Goal: Task Accomplishment & Management: Use online tool/utility

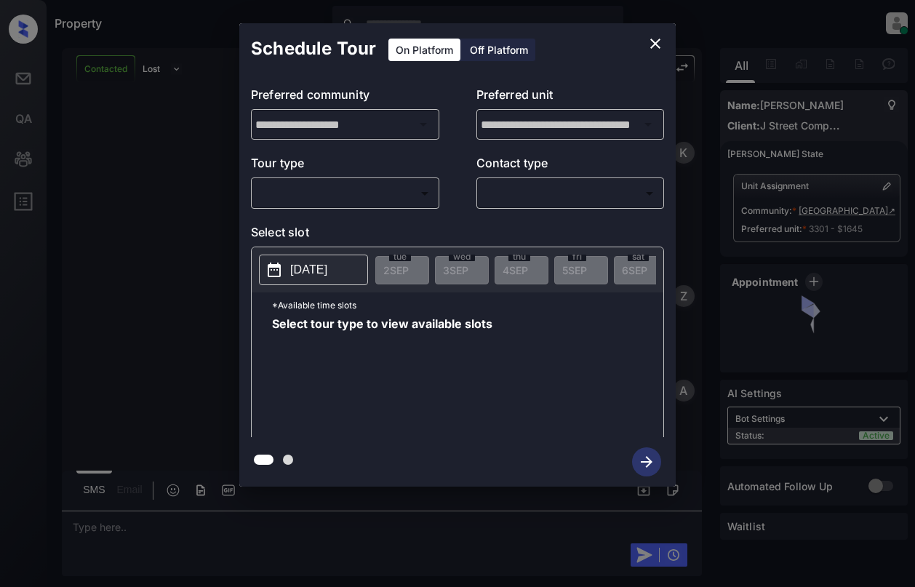
scroll to position [590, 0]
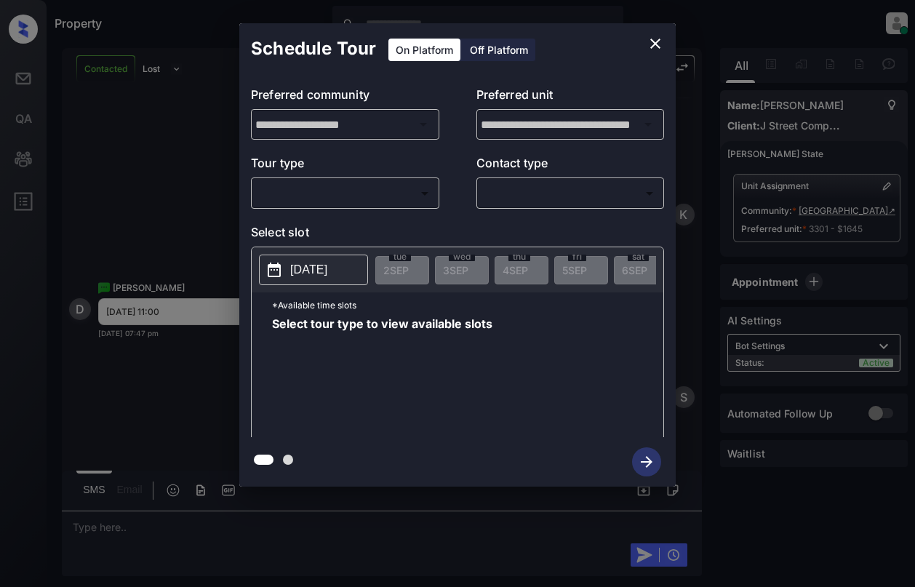
click at [388, 196] on body "Property [PERSON_NAME] Online Set yourself offline Set yourself on break Profil…" at bounding box center [457, 293] width 915 height 587
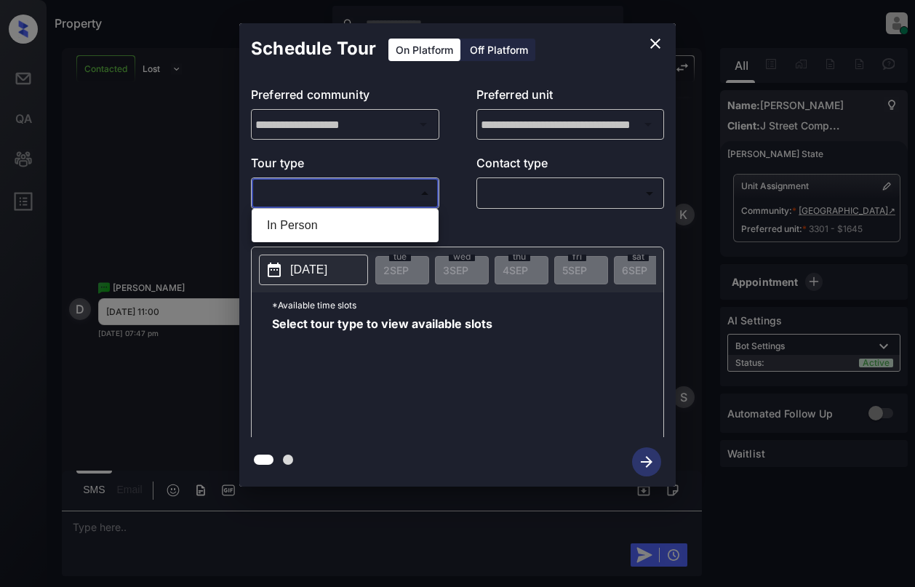
click at [384, 212] on ul "In Person" at bounding box center [345, 225] width 187 height 33
click at [386, 218] on li "In Person" at bounding box center [345, 225] width 180 height 26
type input "********"
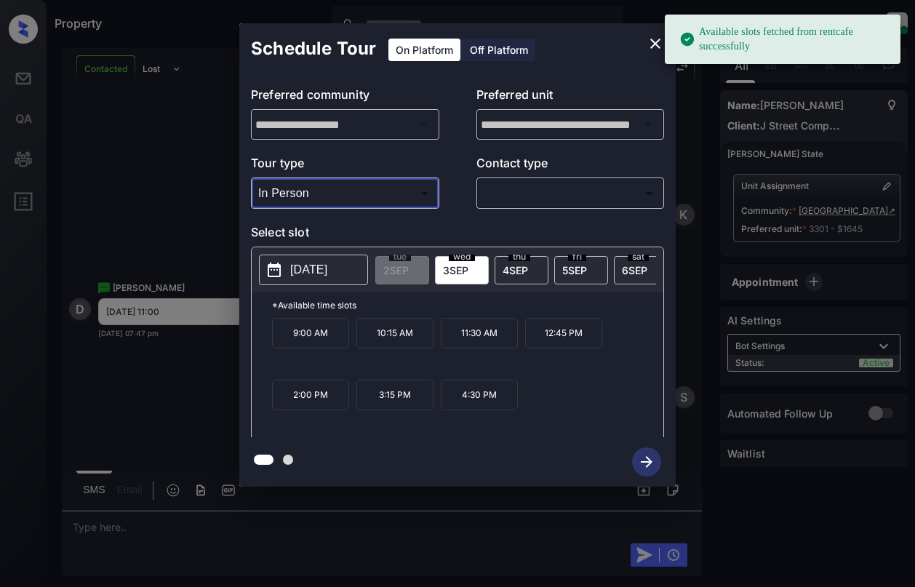
click at [295, 279] on button "[DATE]" at bounding box center [313, 270] width 109 height 31
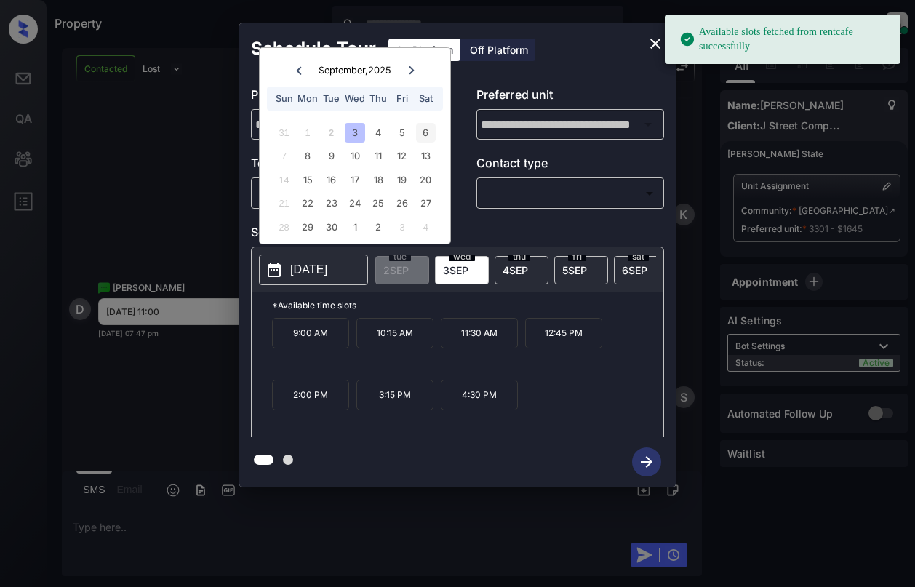
click at [428, 130] on div "6" at bounding box center [426, 133] width 20 height 20
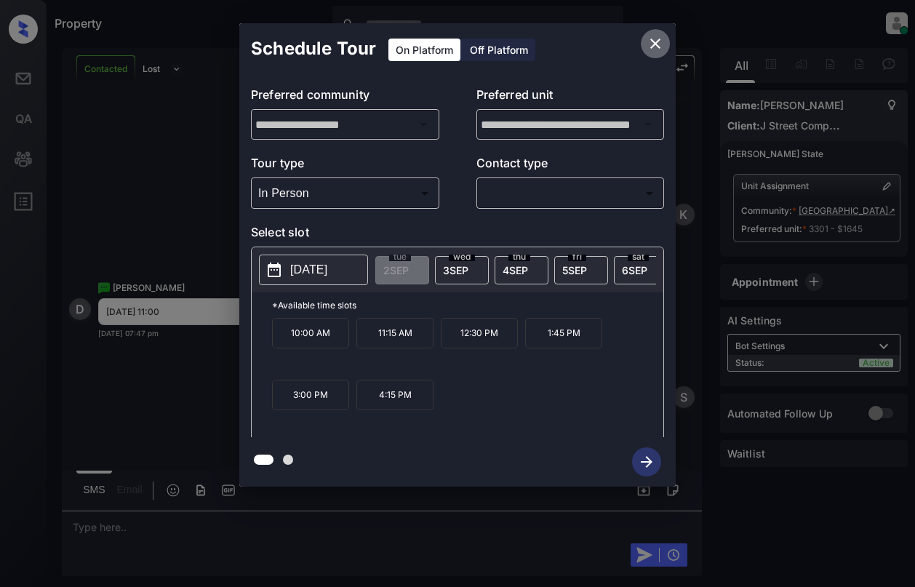
click at [658, 50] on icon "close" at bounding box center [655, 43] width 17 height 17
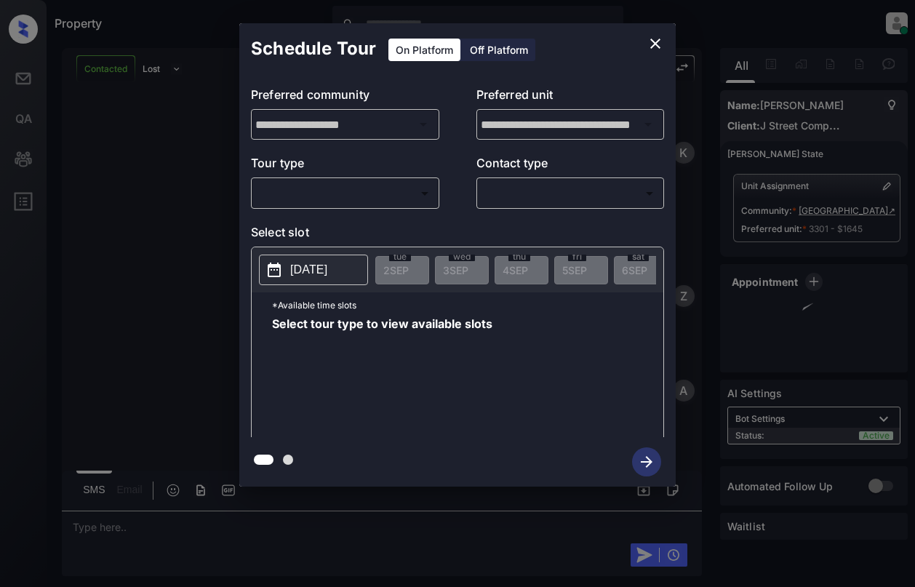
scroll to position [2997, 0]
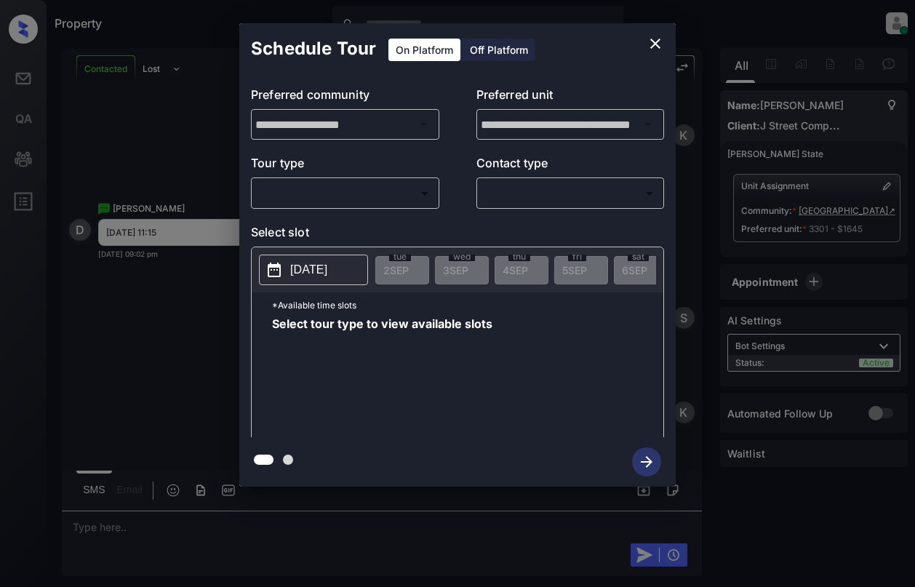
click at [368, 193] on body "Property [PERSON_NAME] Online Set yourself offline Set yourself on break Profil…" at bounding box center [457, 293] width 915 height 587
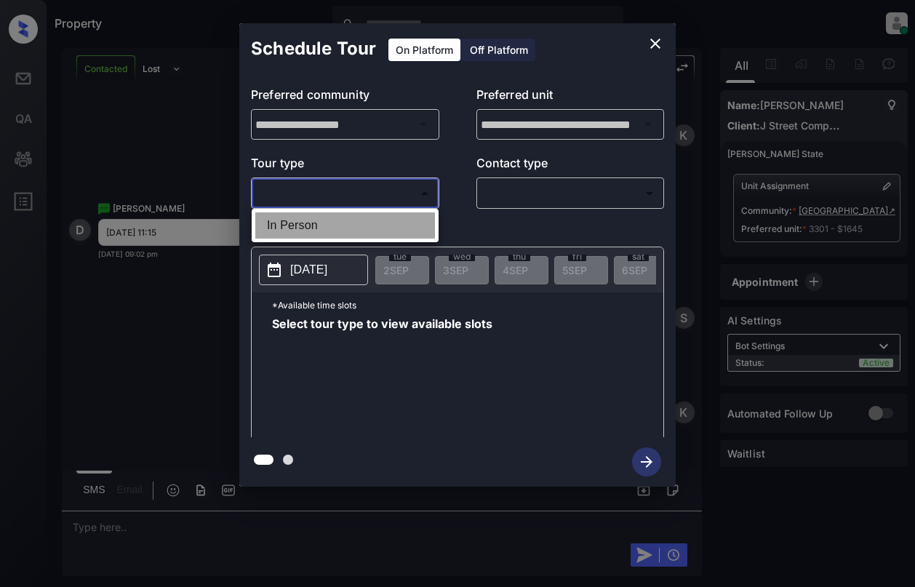
click at [380, 228] on li "In Person" at bounding box center [345, 225] width 180 height 26
type input "********"
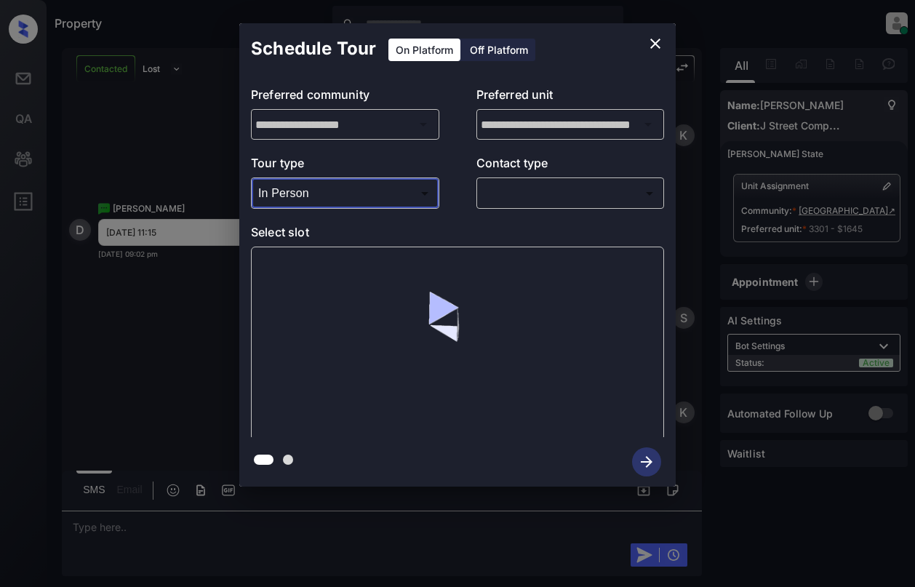
click at [539, 191] on body "Property [PERSON_NAME] Online Set yourself offline Set yourself on break Profil…" at bounding box center [457, 293] width 915 height 587
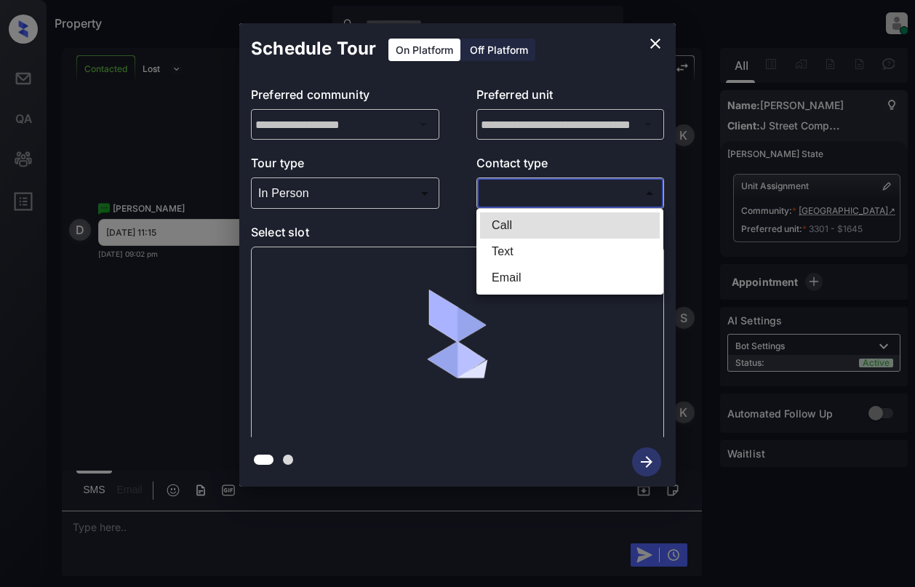
click at [550, 261] on li "Text" at bounding box center [570, 252] width 180 height 26
type input "****"
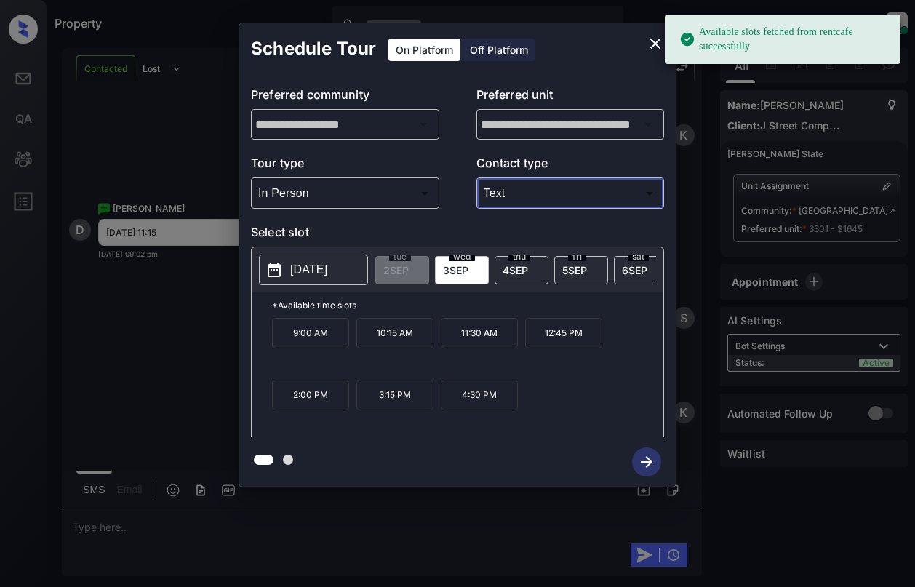
click at [293, 265] on p "[DATE]" at bounding box center [308, 269] width 37 height 17
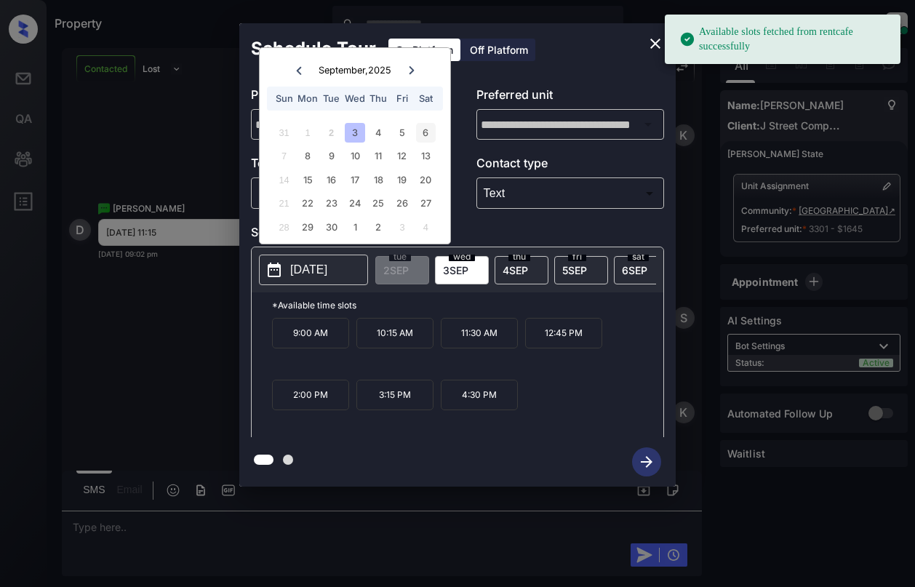
click at [428, 137] on div "6" at bounding box center [426, 133] width 20 height 20
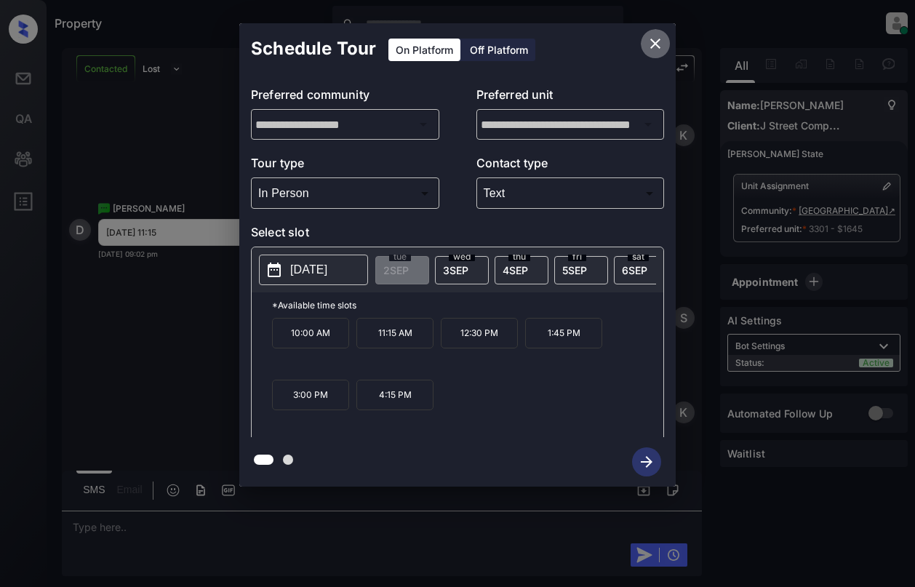
click at [651, 39] on icon "close" at bounding box center [655, 44] width 10 height 10
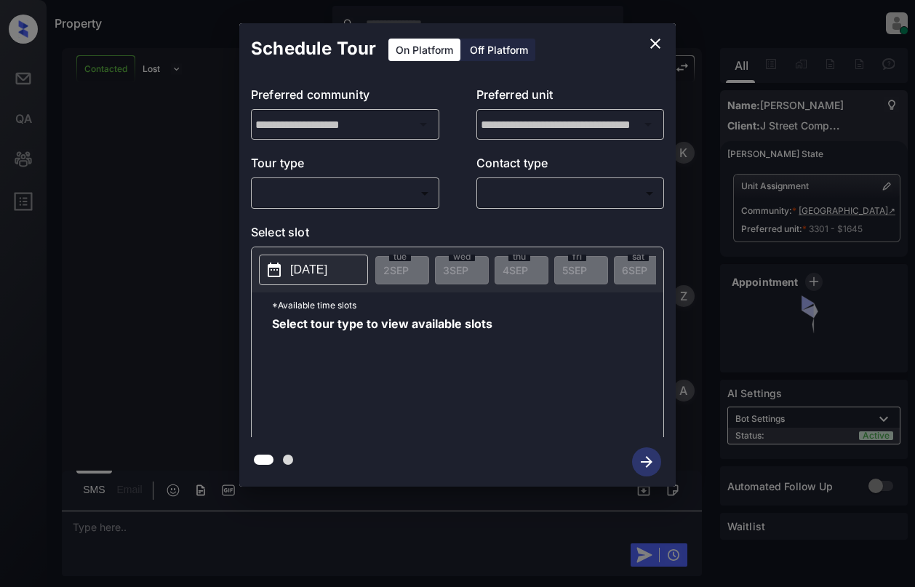
scroll to position [2946, 0]
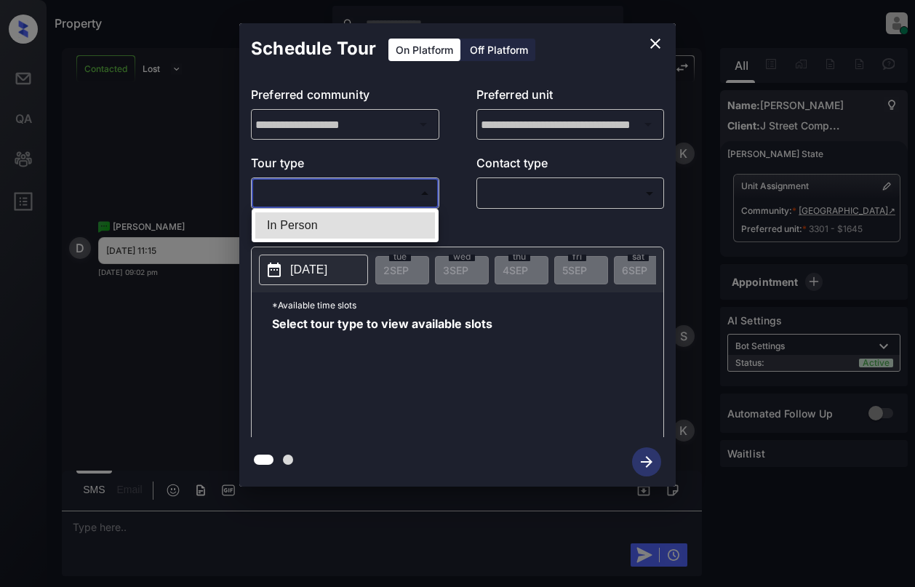
click at [409, 190] on body "Property [PERSON_NAME] Online Set yourself offline Set yourself on break Profil…" at bounding box center [457, 293] width 915 height 587
click at [396, 224] on li "In Person" at bounding box center [345, 225] width 180 height 26
type input "********"
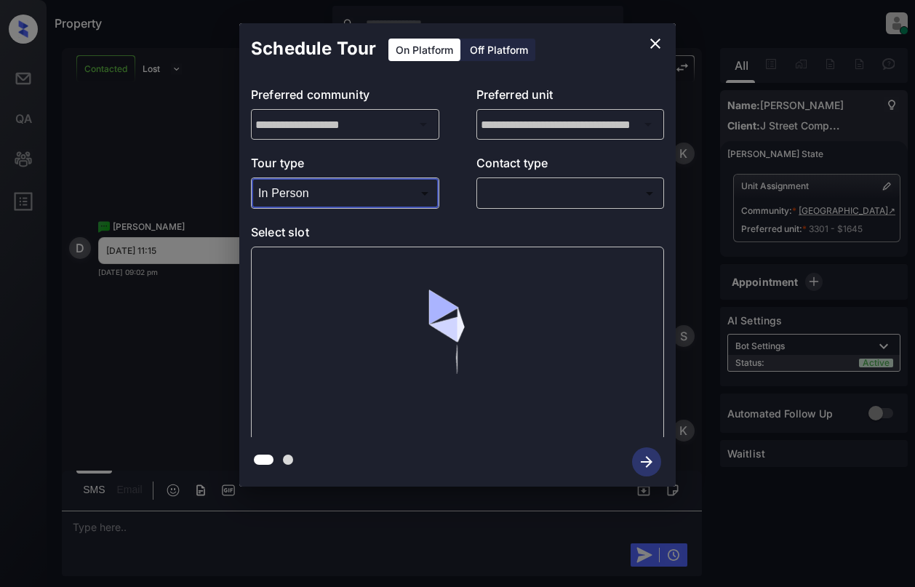
click at [586, 177] on p "Contact type" at bounding box center [570, 165] width 188 height 23
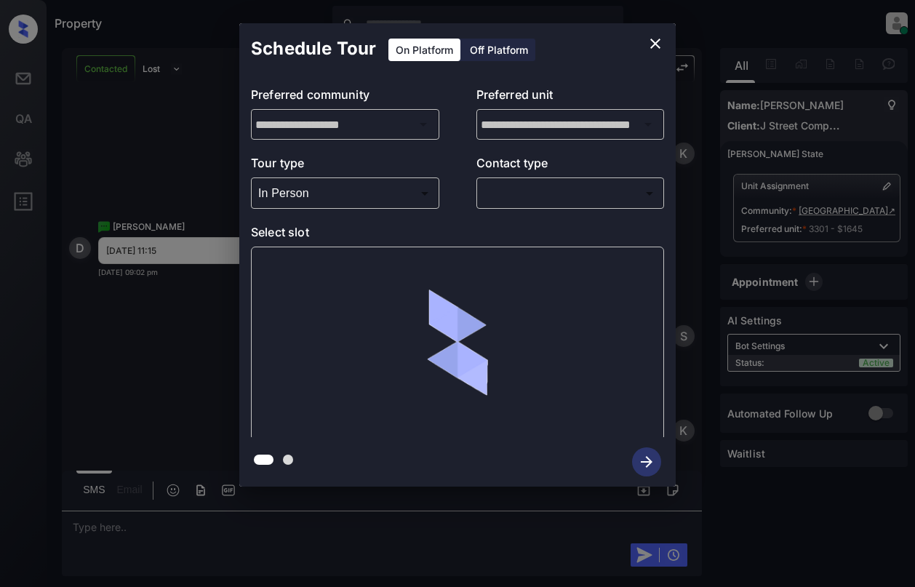
click at [586, 183] on body "Property [PERSON_NAME] Online Set yourself offline Set yourself on break Profil…" at bounding box center [457, 293] width 915 height 587
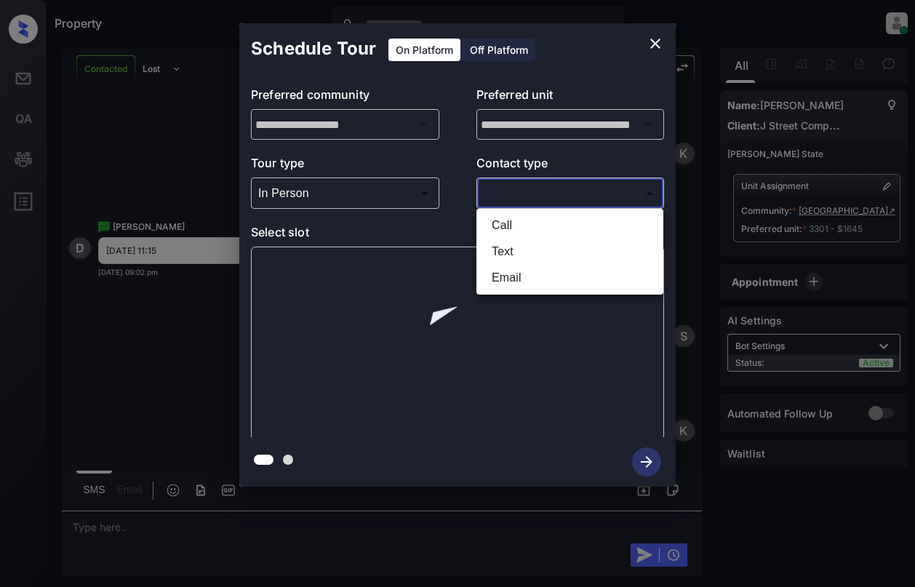
click at [584, 248] on li "Text" at bounding box center [570, 252] width 180 height 26
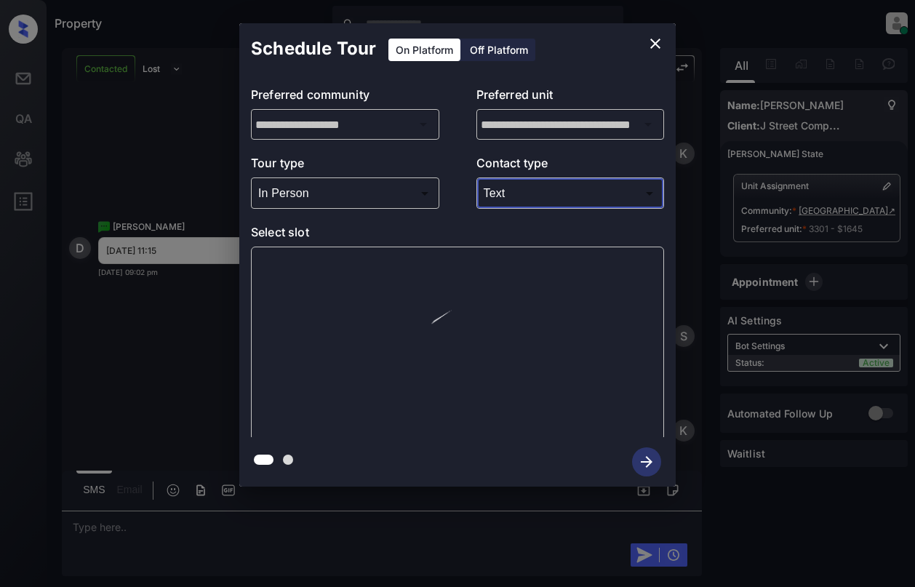
type input "****"
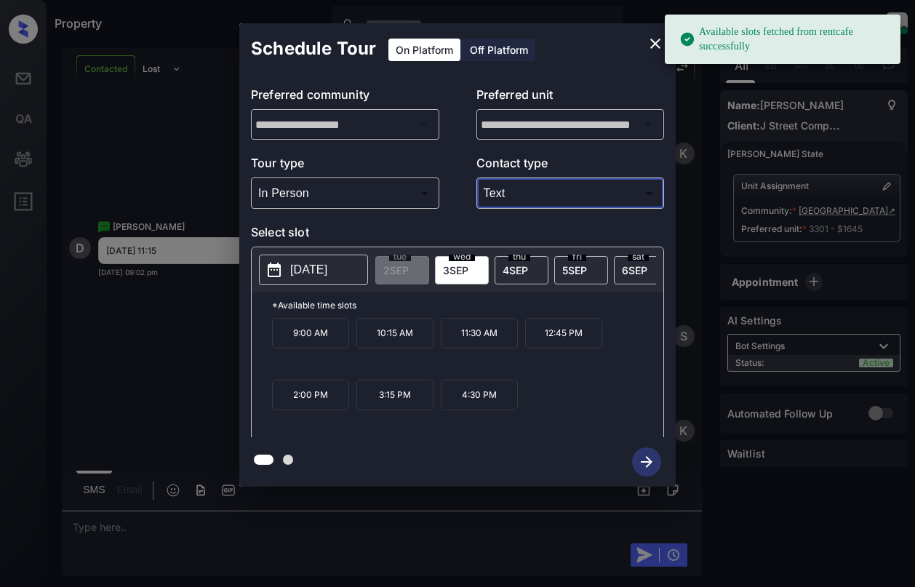
click at [325, 285] on div "[DATE]" at bounding box center [313, 270] width 109 height 31
click at [326, 281] on button "[DATE]" at bounding box center [313, 270] width 109 height 31
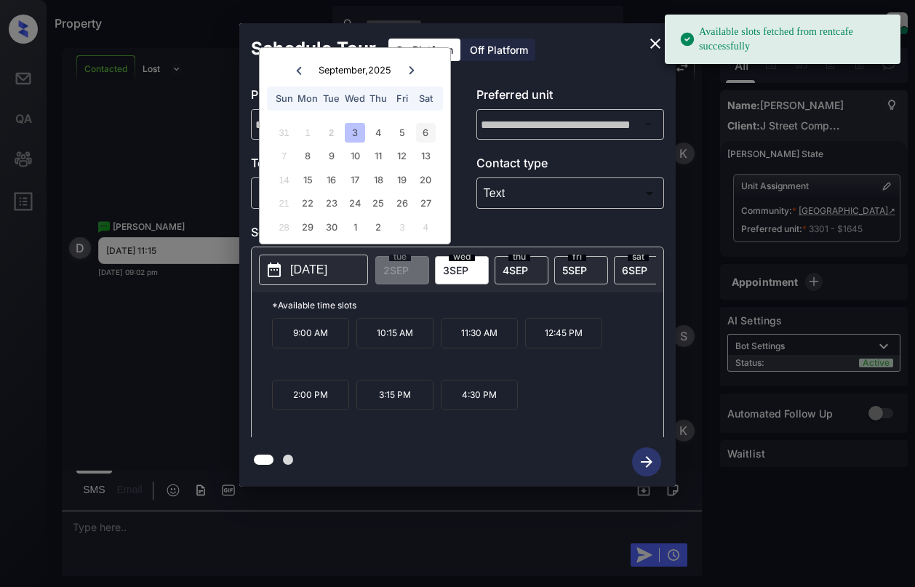
click at [425, 132] on div "6" at bounding box center [426, 133] width 20 height 20
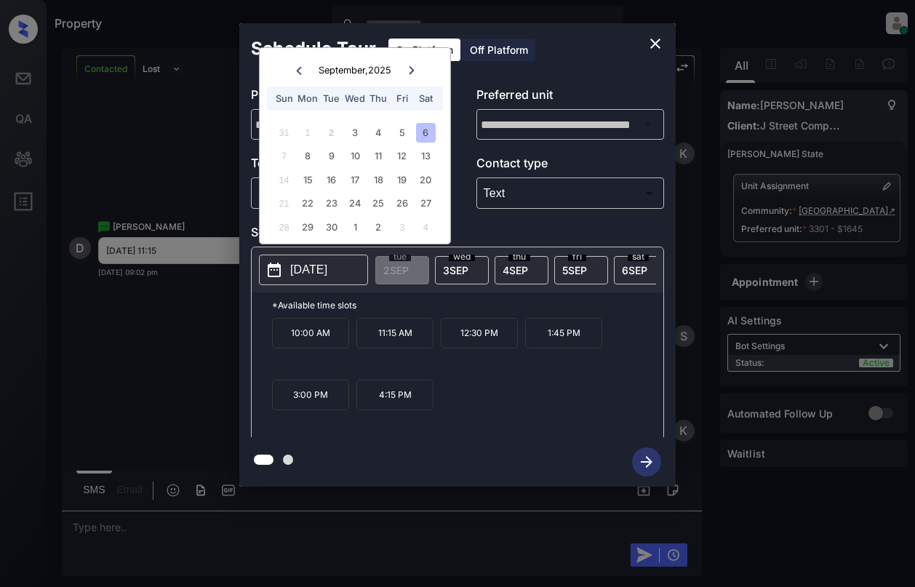
click at [409, 345] on p "11:15 AM" at bounding box center [394, 333] width 77 height 31
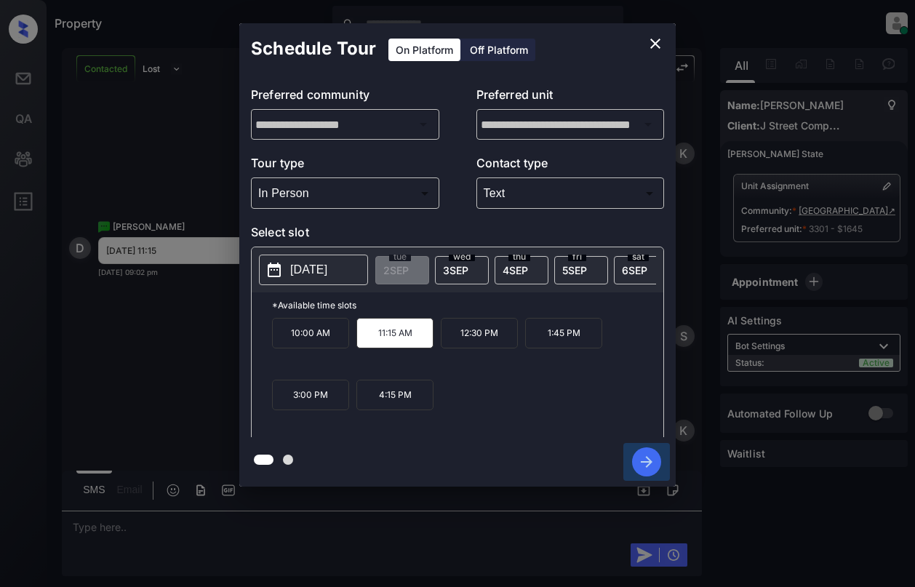
click at [643, 462] on icon "button" at bounding box center [647, 462] width 12 height 12
